Goal: Use online tool/utility: Utilize a website feature to perform a specific function

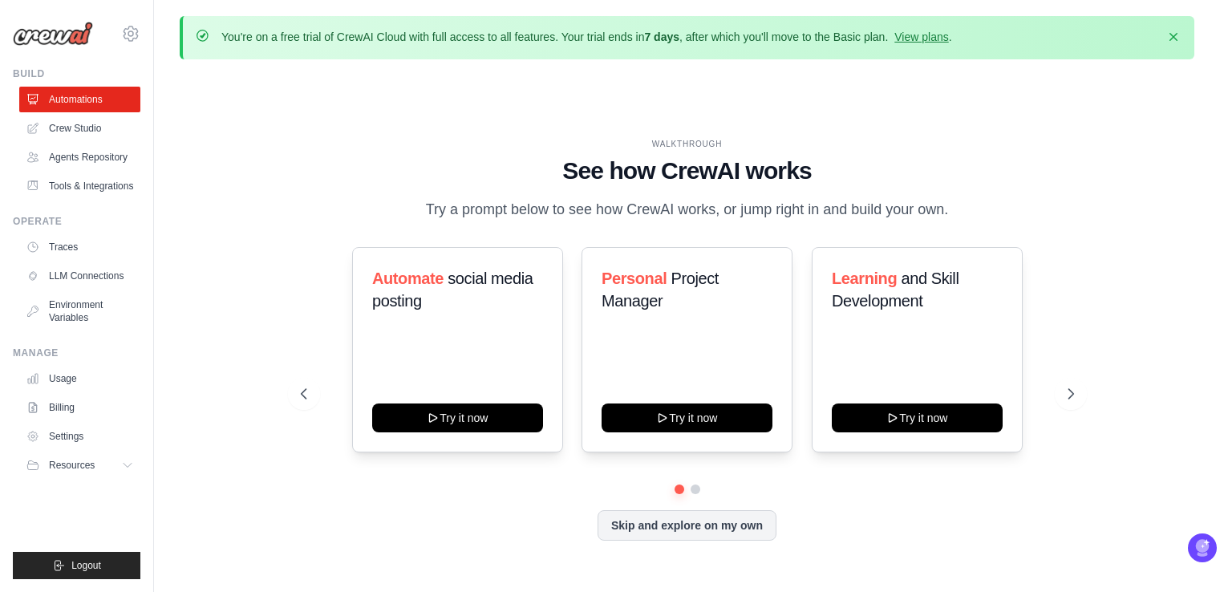
select select "******"
click at [103, 160] on link "Agents Repository" at bounding box center [81, 157] width 121 height 26
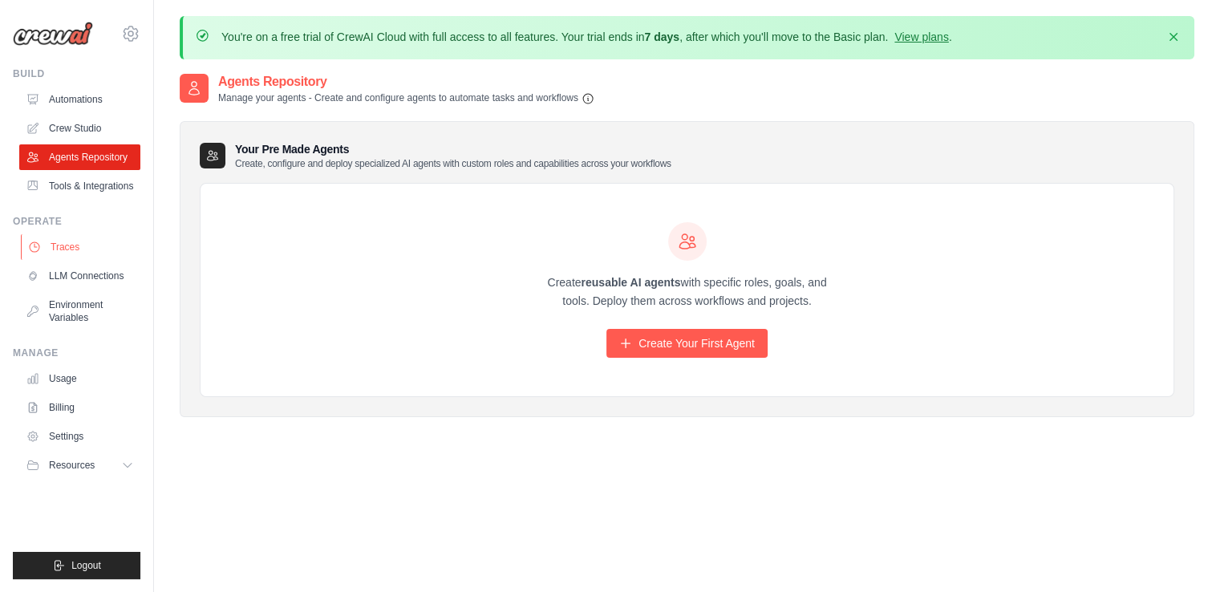
click at [90, 245] on link "Traces" at bounding box center [81, 247] width 121 height 26
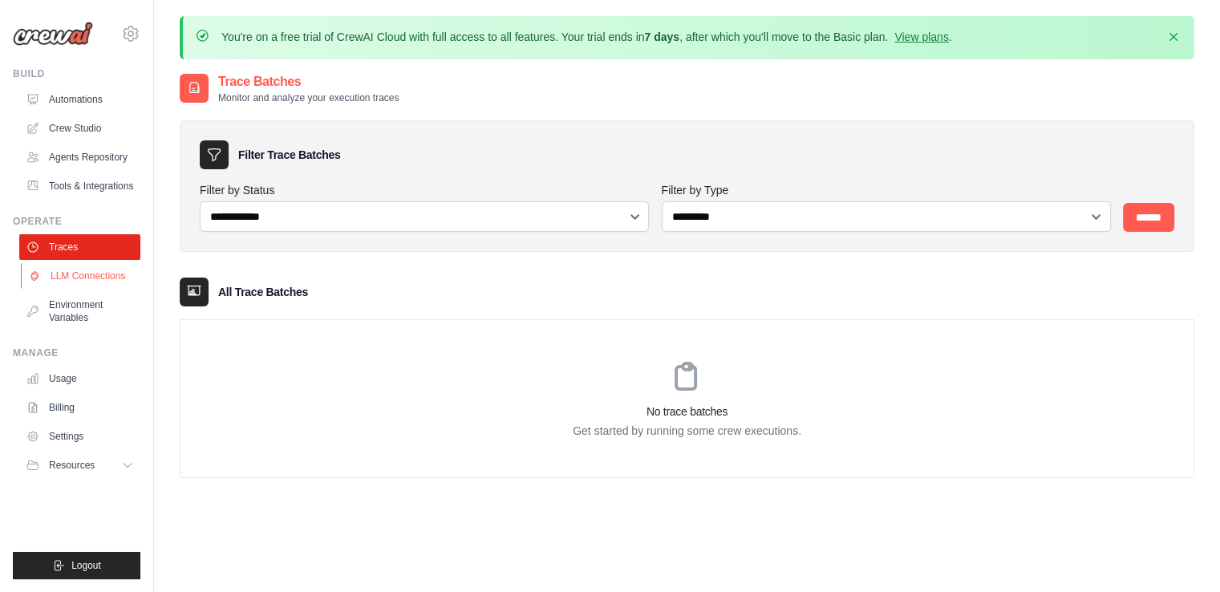
click at [91, 284] on link "LLM Connections" at bounding box center [81, 276] width 121 height 26
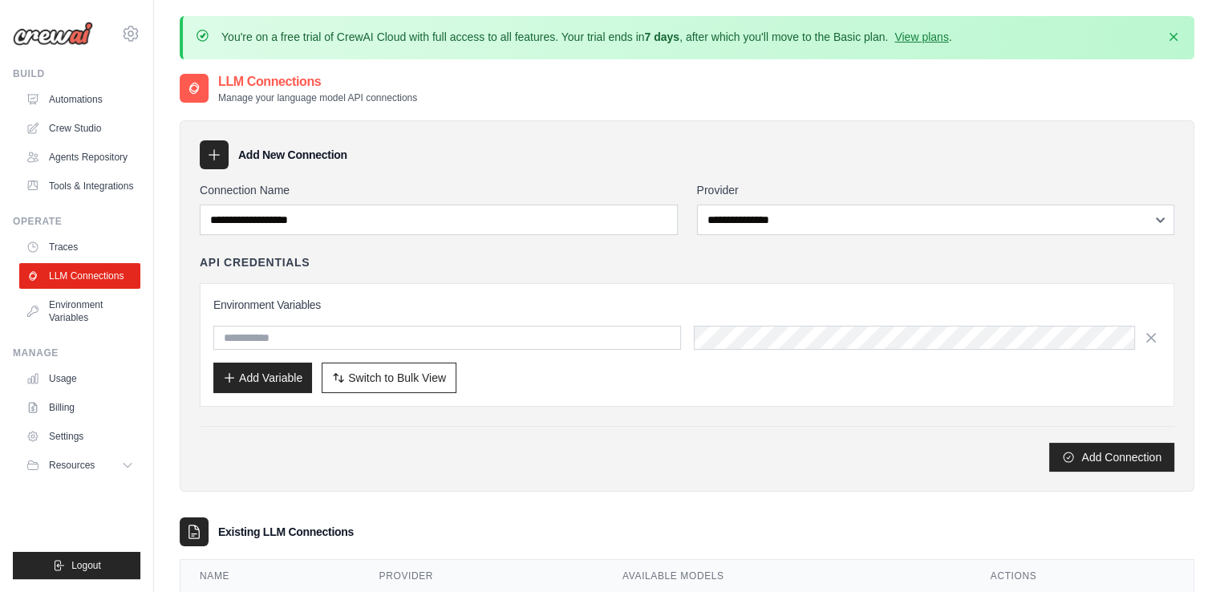
scroll to position [87, 0]
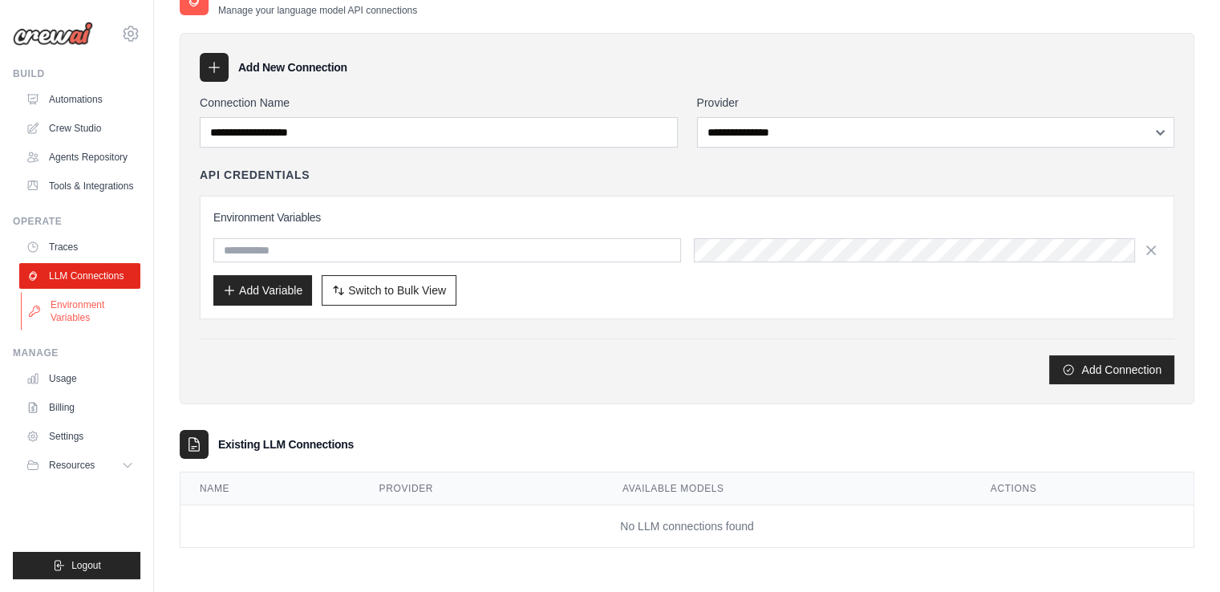
click at [83, 314] on link "Environment Variables" at bounding box center [81, 311] width 121 height 38
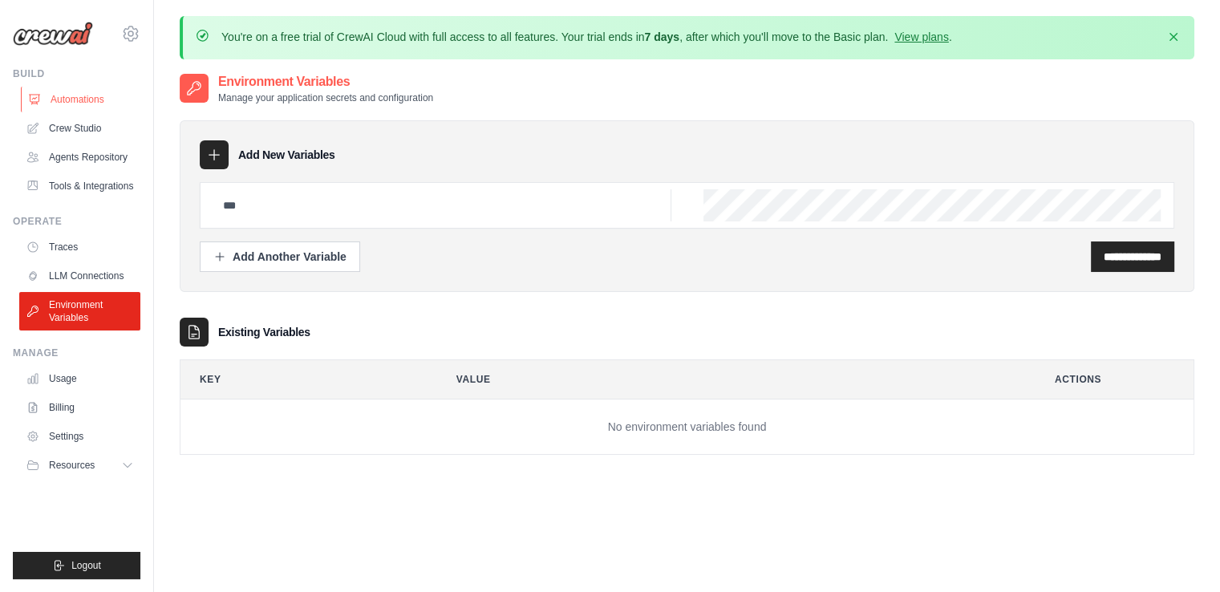
click at [70, 95] on link "Automations" at bounding box center [81, 100] width 121 height 26
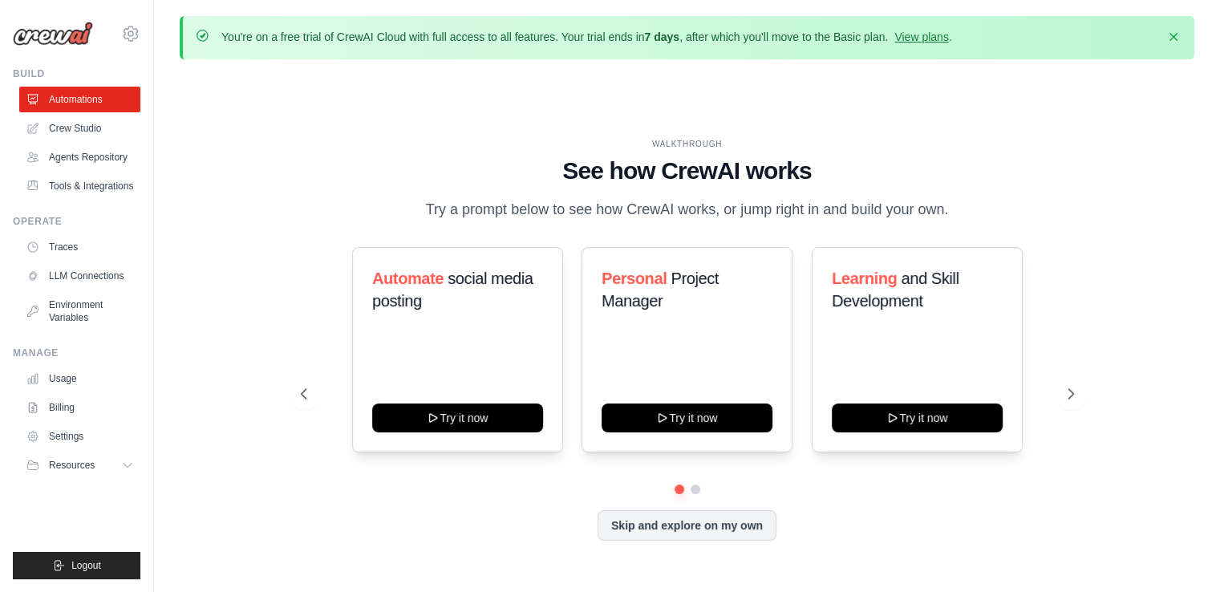
scroll to position [55, 0]
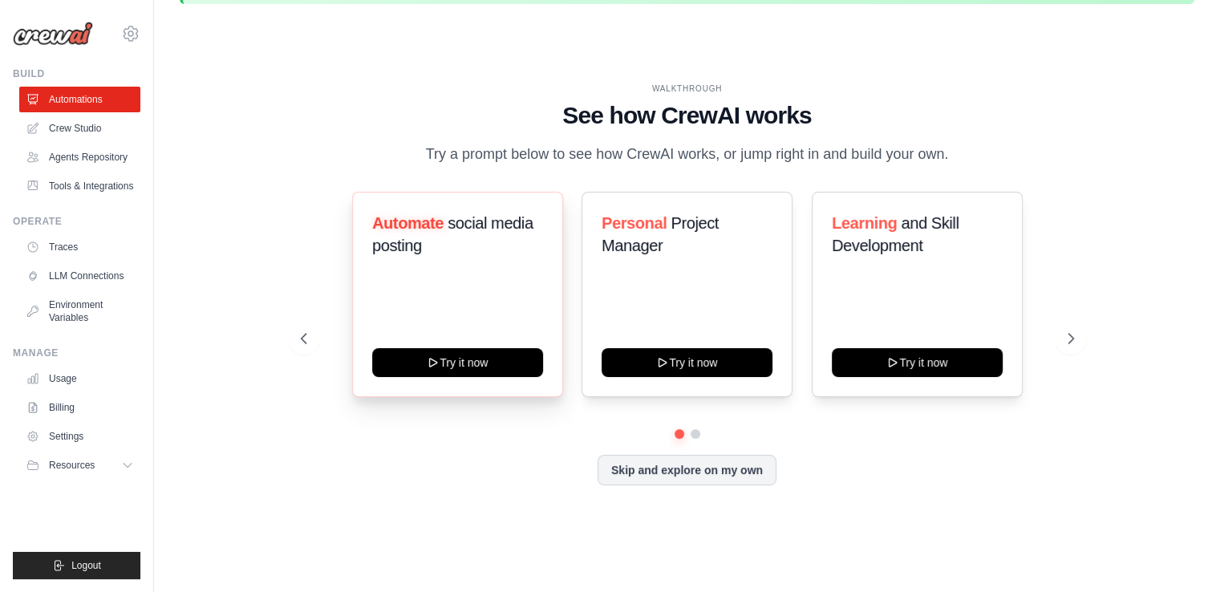
click at [440, 278] on div "Automate social media posting Try it now" at bounding box center [457, 294] width 211 height 205
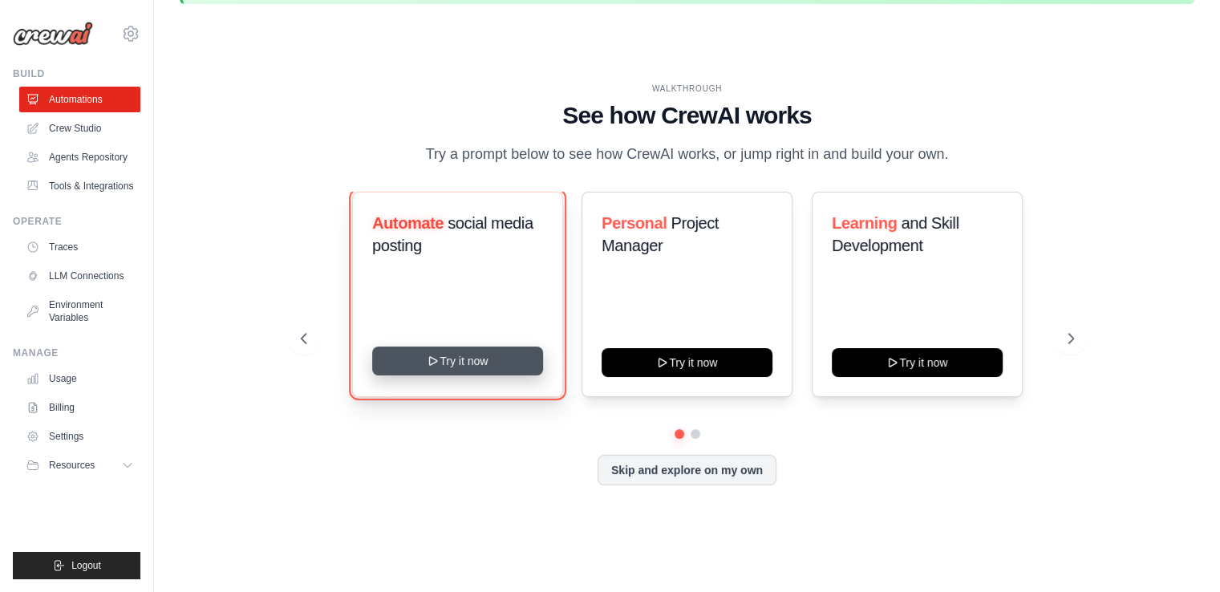
click at [469, 357] on button "Try it now" at bounding box center [457, 360] width 171 height 29
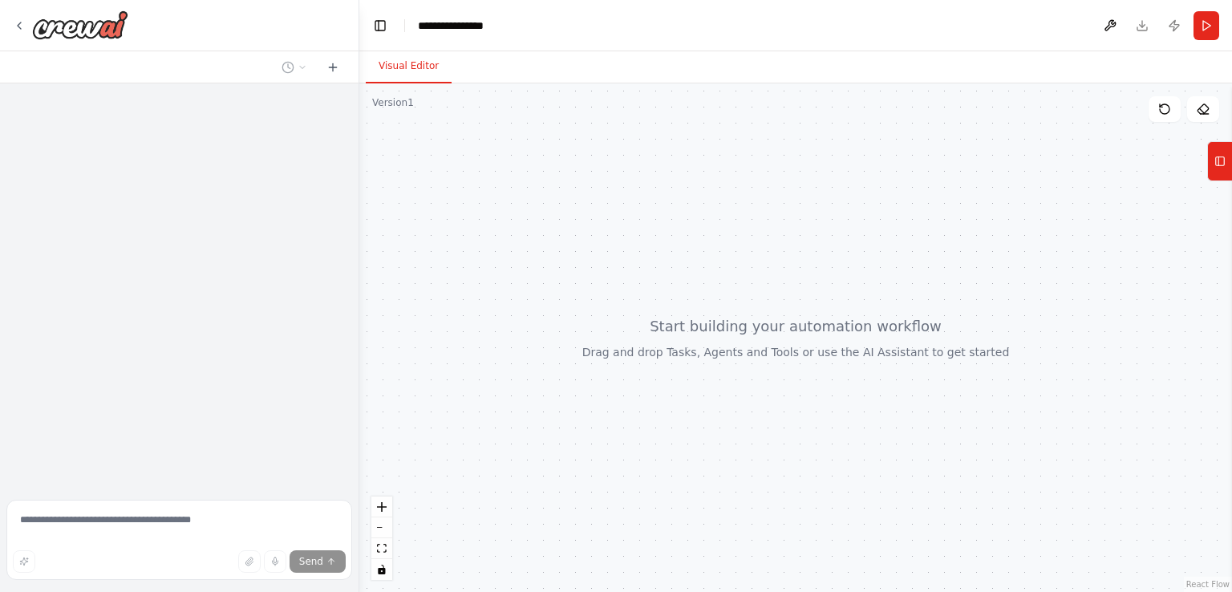
select select "******"
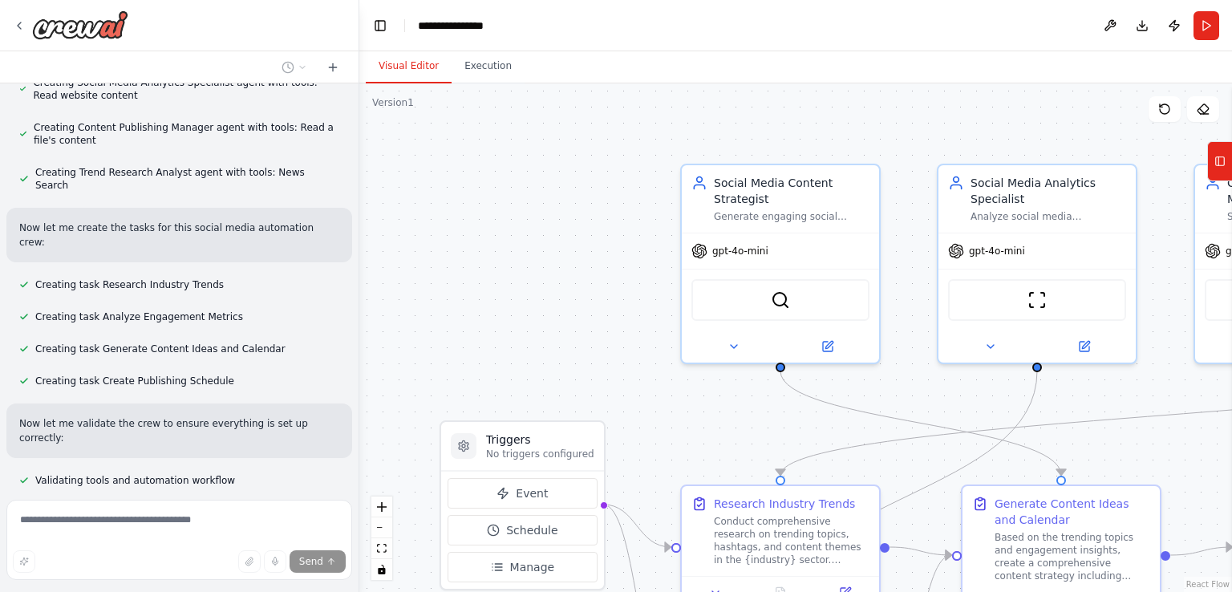
scroll to position [812, 0]
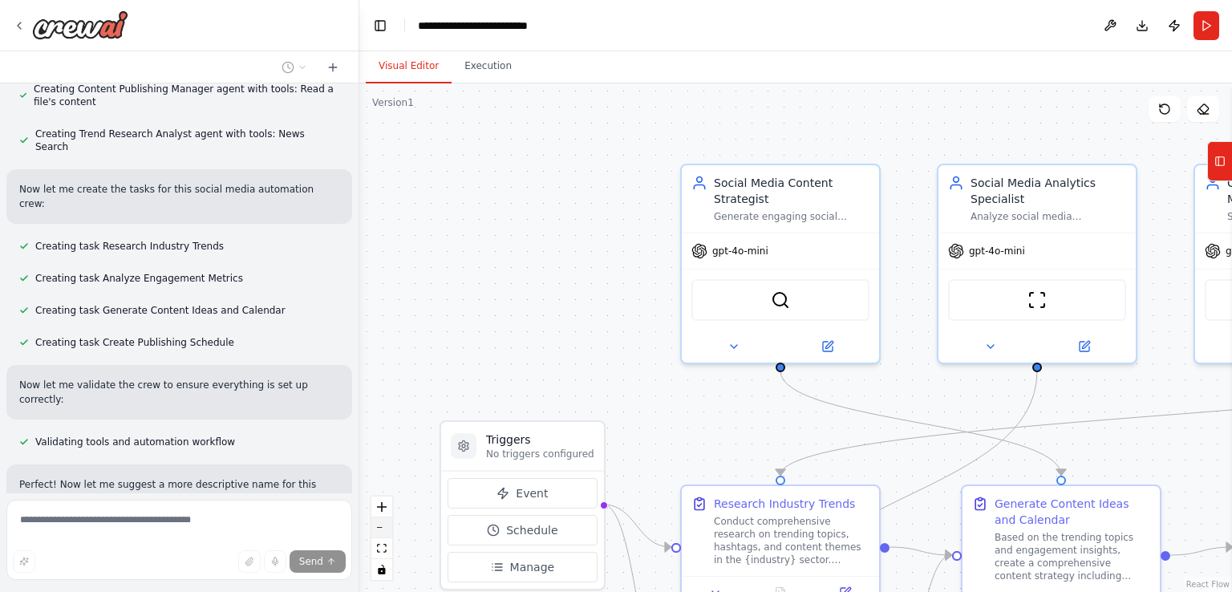
click at [382, 524] on button "zoom out" at bounding box center [381, 527] width 21 height 21
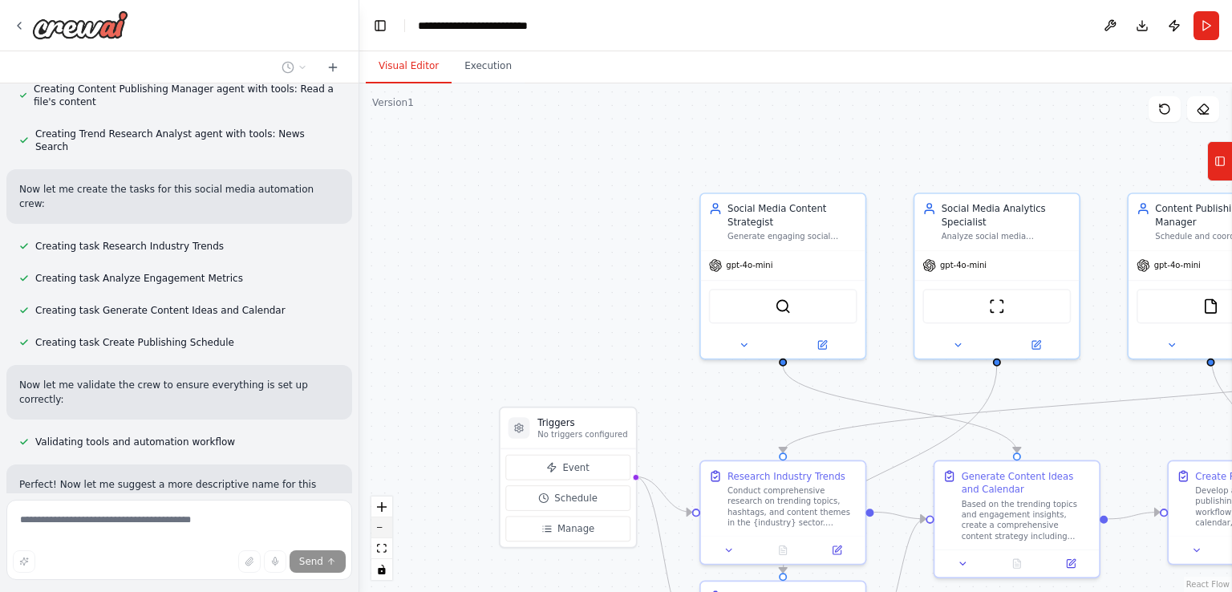
click at [382, 524] on button "zoom out" at bounding box center [381, 527] width 21 height 21
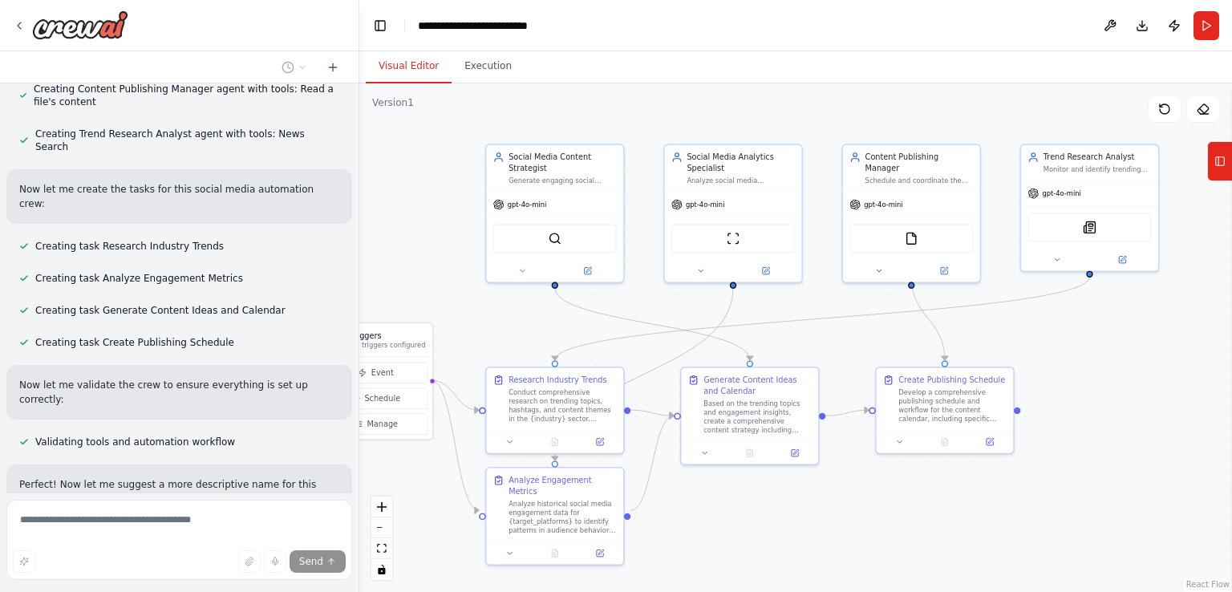
drag, startPoint x: 541, startPoint y: 285, endPoint x: 311, endPoint y: 212, distance: 241.4
click at [311, 212] on div "Create a crew that schedules and publishes social media content across multiple…" at bounding box center [616, 296] width 1232 height 592
click at [384, 528] on button "zoom out" at bounding box center [381, 527] width 21 height 21
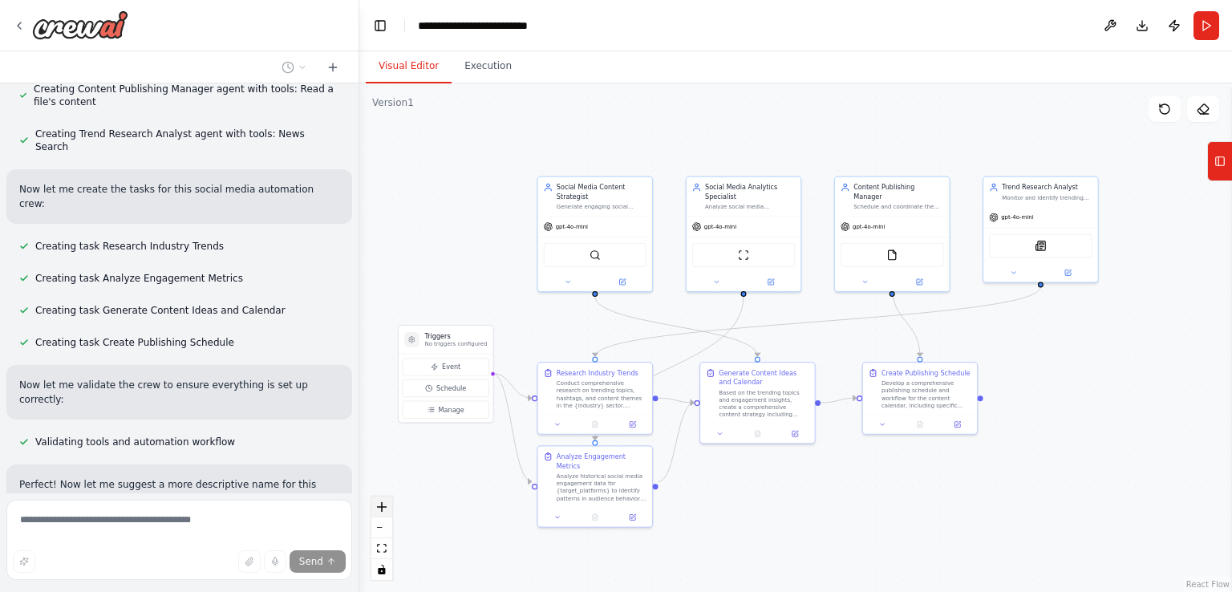
click at [383, 508] on icon "zoom in" at bounding box center [382, 507] width 10 height 10
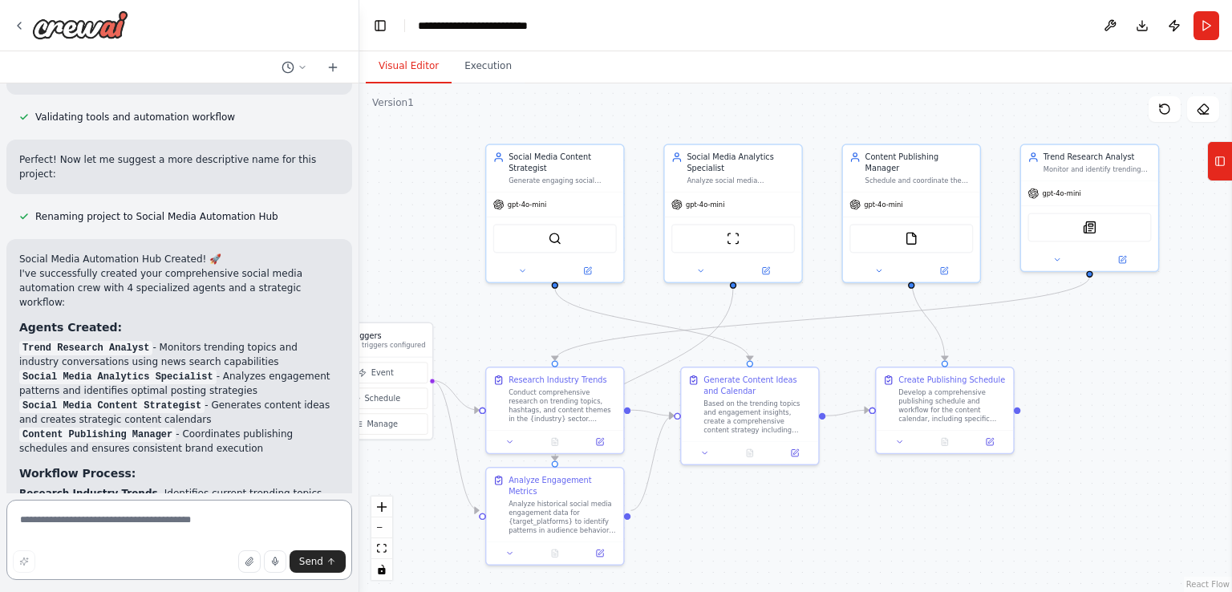
scroll to position [1616, 0]
